Goal: Transaction & Acquisition: Purchase product/service

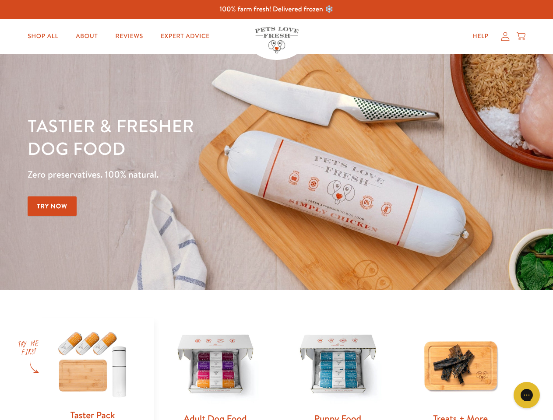
click at [276, 210] on div "Tastier & fresher dog food Zero preservatives. 100% natural. Try Now" at bounding box center [194, 172] width 332 height 116
click at [527, 395] on icon "Gorgias live chat" at bounding box center [526, 395] width 8 height 8
